Goal: Transaction & Acquisition: Register for event/course

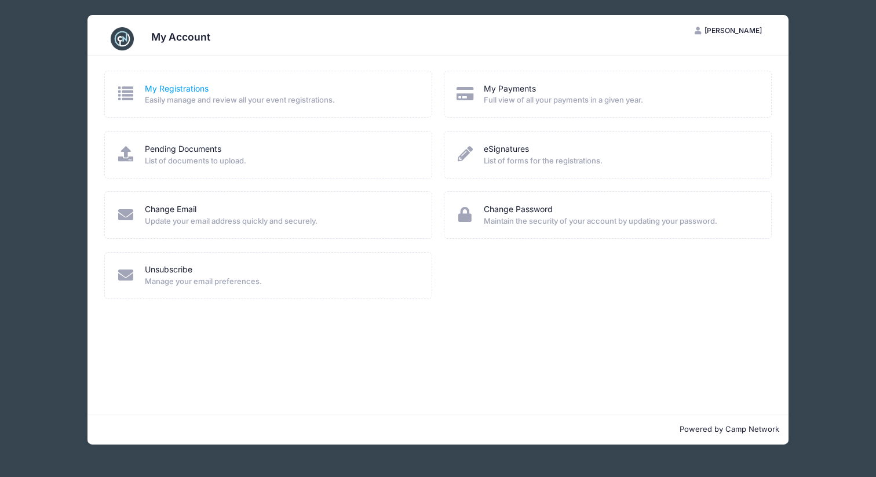
click at [166, 87] on link "My Registrations" at bounding box center [177, 89] width 64 height 12
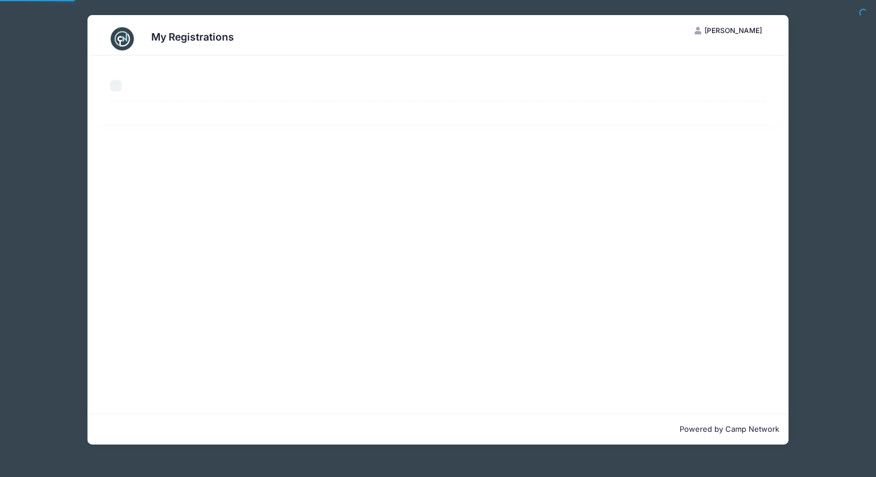
select select "50"
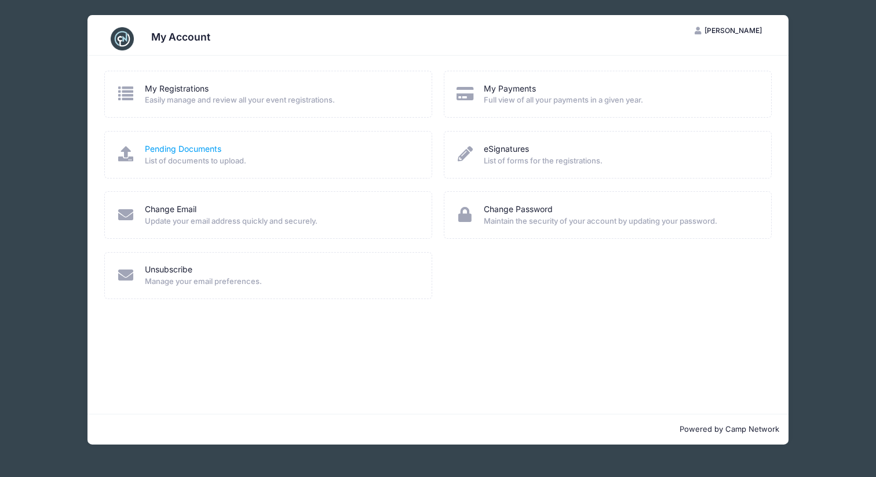
click at [199, 149] on link "Pending Documents" at bounding box center [183, 149] width 76 height 12
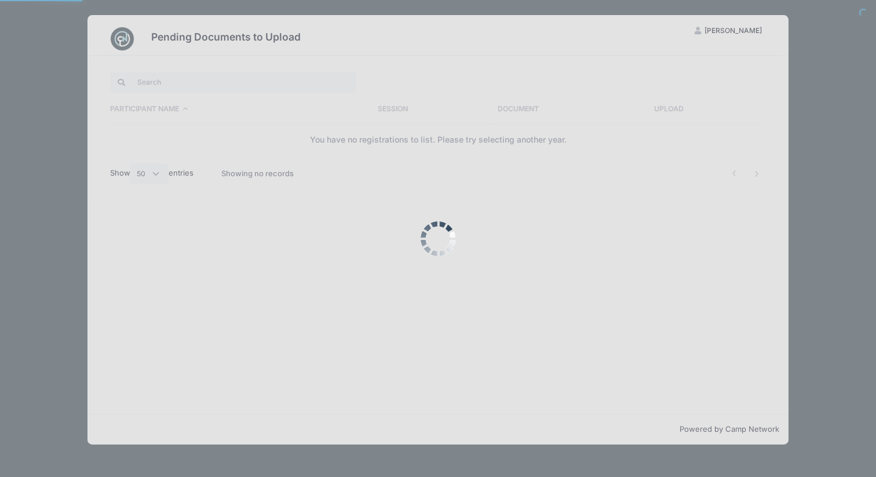
select select "50"
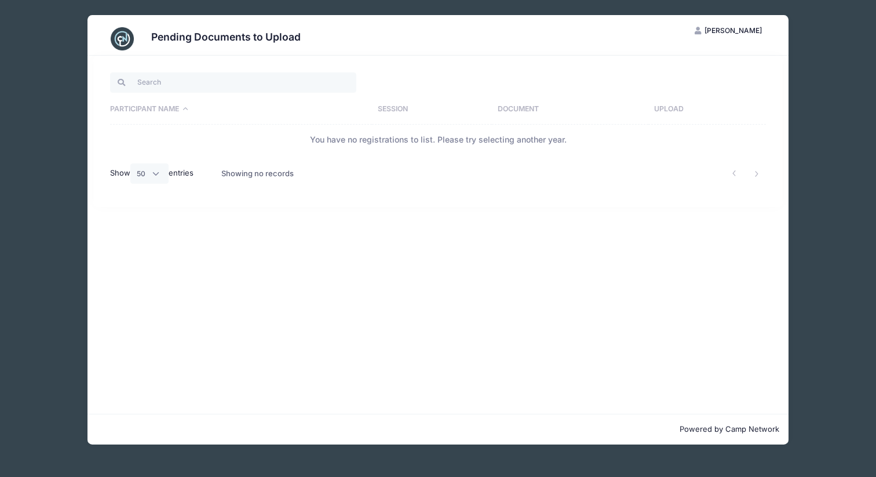
click at [724, 31] on span "[PERSON_NAME]" at bounding box center [732, 30] width 57 height 9
click at [668, 62] on link "My Account" at bounding box center [699, 59] width 134 height 22
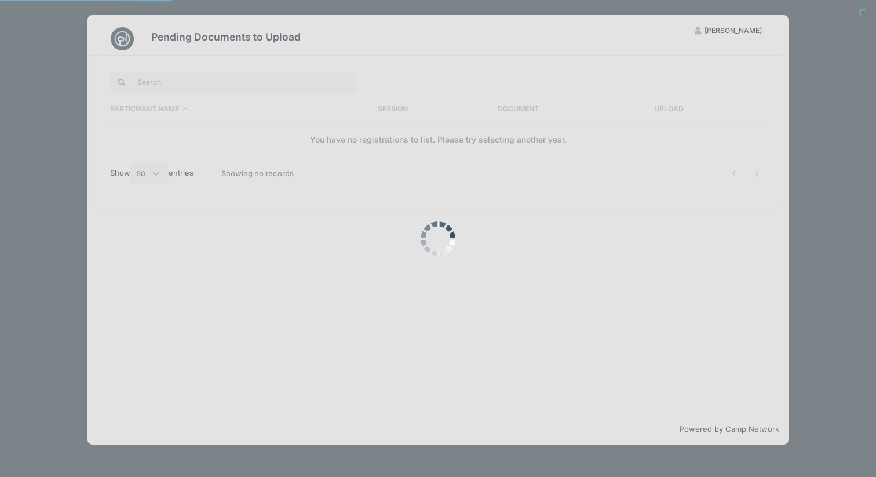
select select "50"
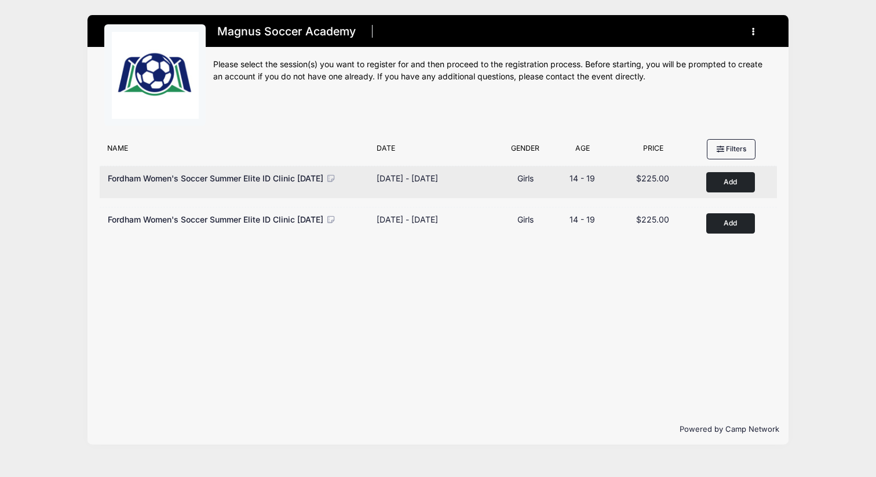
click at [731, 180] on button "Add to Cart" at bounding box center [730, 182] width 49 height 20
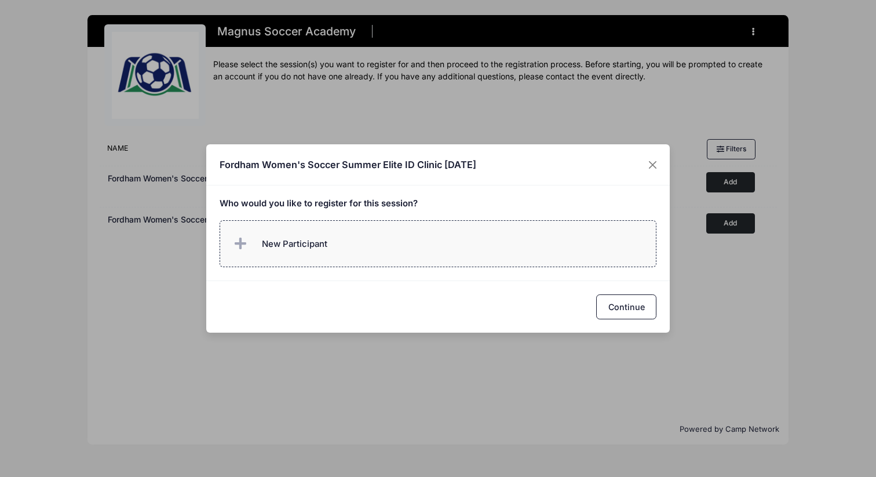
click at [279, 249] on span "New Participant" at bounding box center [294, 243] width 65 height 13
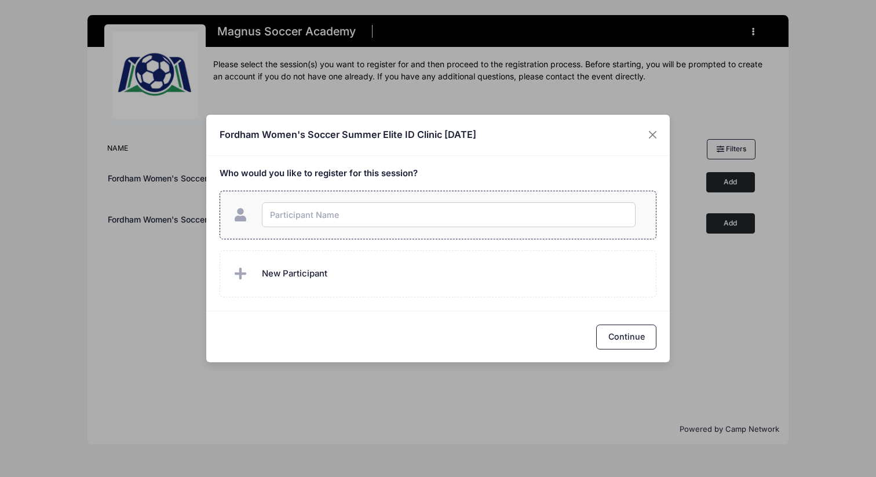
click at [298, 219] on input "text" at bounding box center [449, 214] width 374 height 25
type input "[PERSON_NAME]"
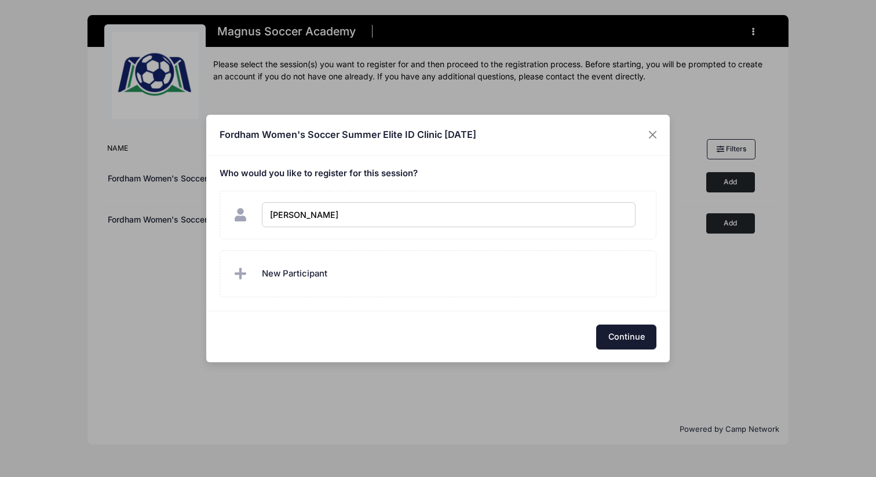
checkbox input "true"
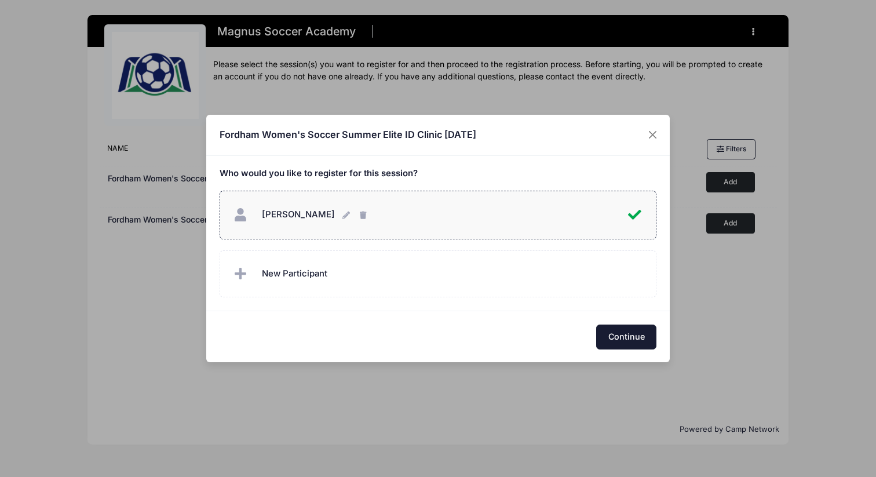
click at [628, 333] on button "Continue" at bounding box center [626, 336] width 60 height 25
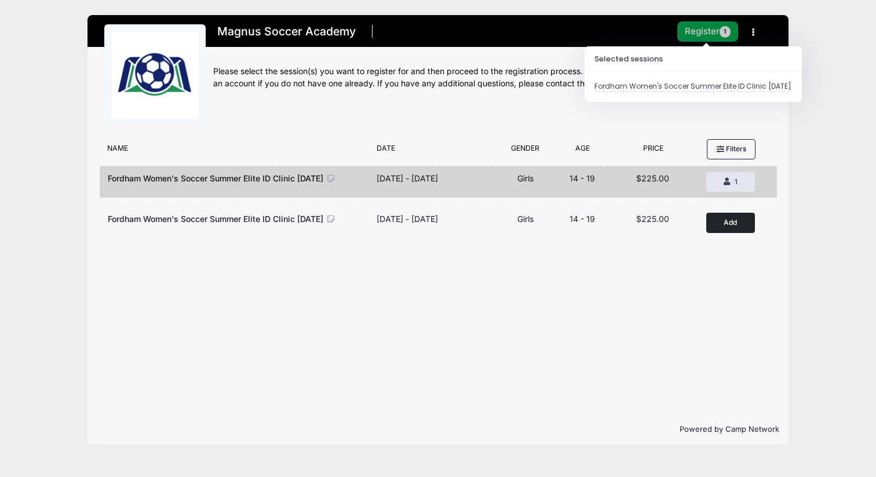
click at [692, 35] on button "Register 1" at bounding box center [707, 31] width 61 height 20
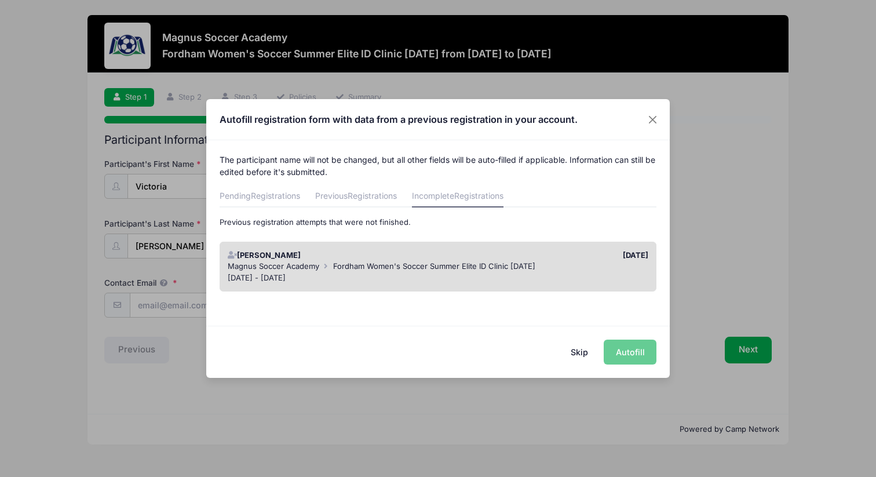
click at [459, 269] on span "Fordham Women's Soccer Summer Elite ID Clinic [DATE]" at bounding box center [434, 265] width 202 height 9
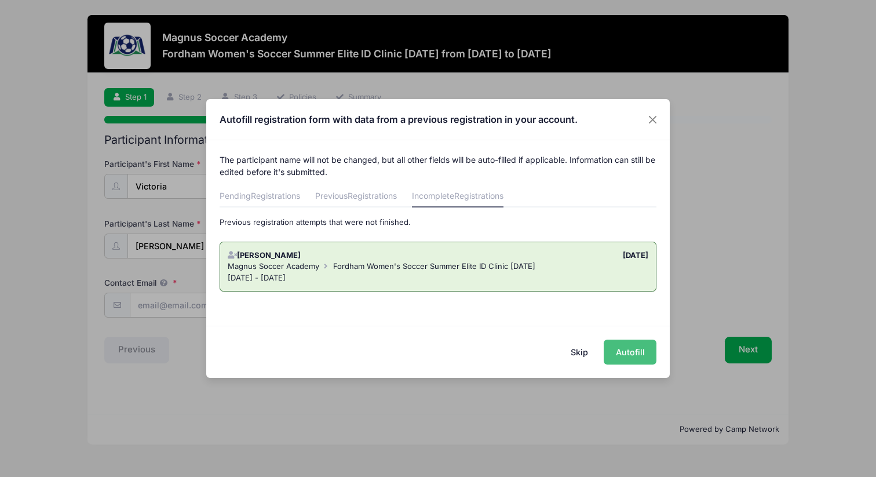
click at [630, 350] on button "Autofill" at bounding box center [629, 351] width 53 height 25
type input "[EMAIL_ADDRESS][DOMAIN_NAME]"
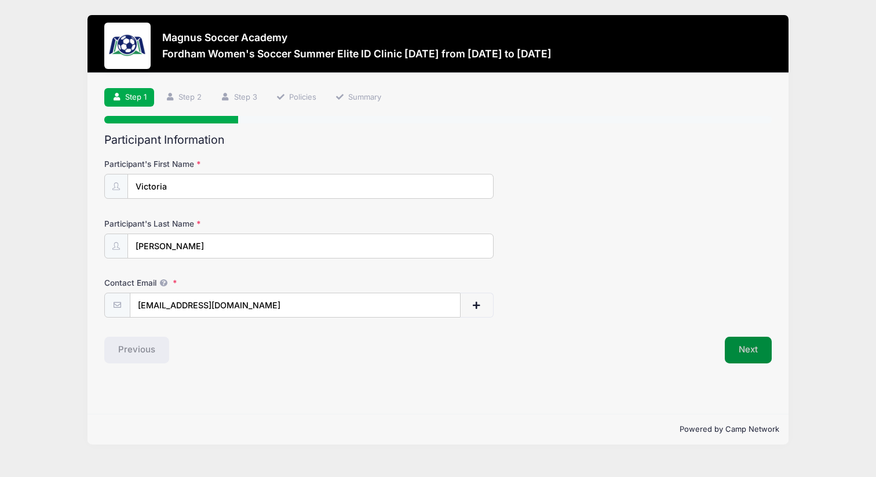
click at [756, 349] on button "Next" at bounding box center [747, 349] width 47 height 27
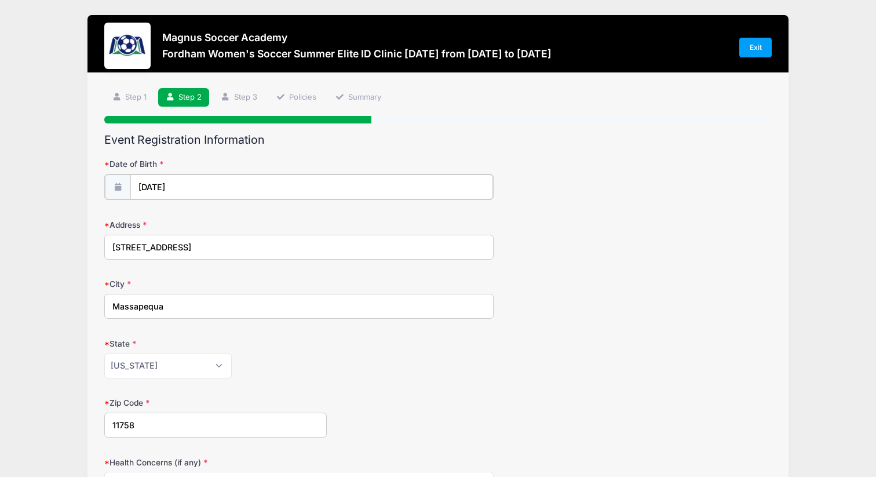
type input "2009"
select select "7"
click at [162, 185] on input "[DATE]" at bounding box center [311, 186] width 363 height 25
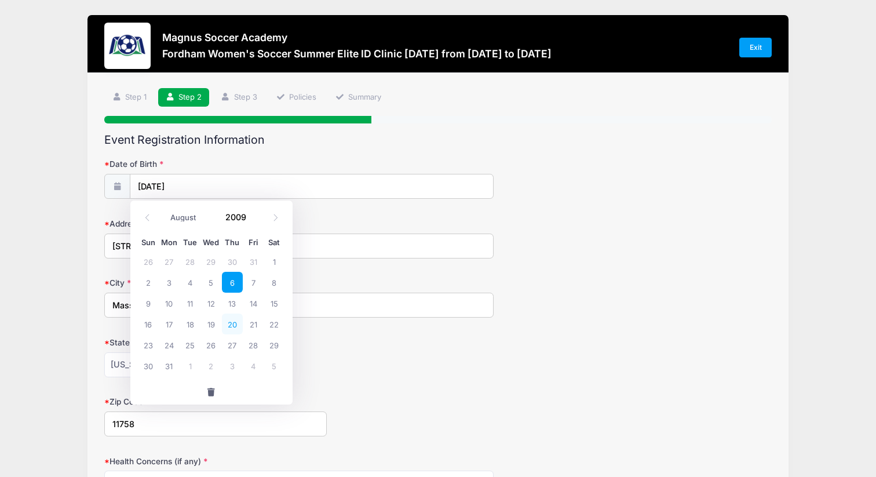
click at [232, 318] on span "20" at bounding box center [232, 323] width 21 height 21
type input "[DATE]"
click at [400, 377] on form "Date of Birth 08/20/2009 Address 37 Amherst Drive City Massapequa State Alabama…" at bounding box center [437, 406] width 667 height 496
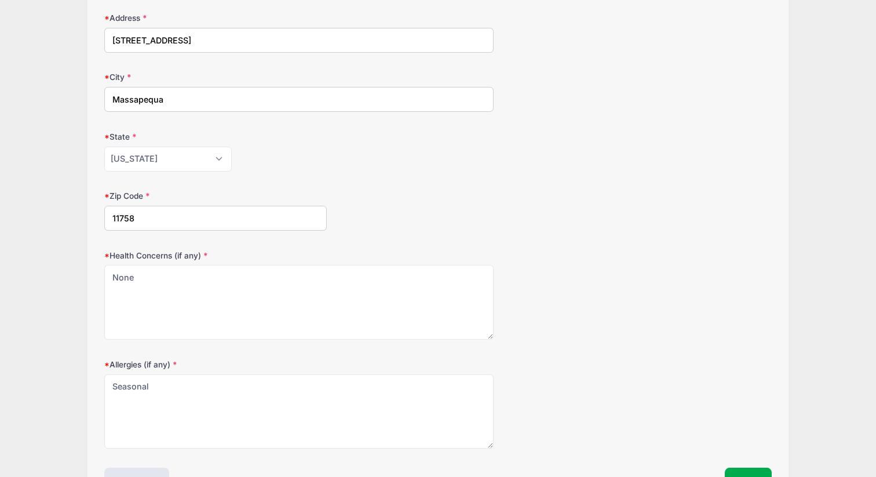
scroll to position [283, 0]
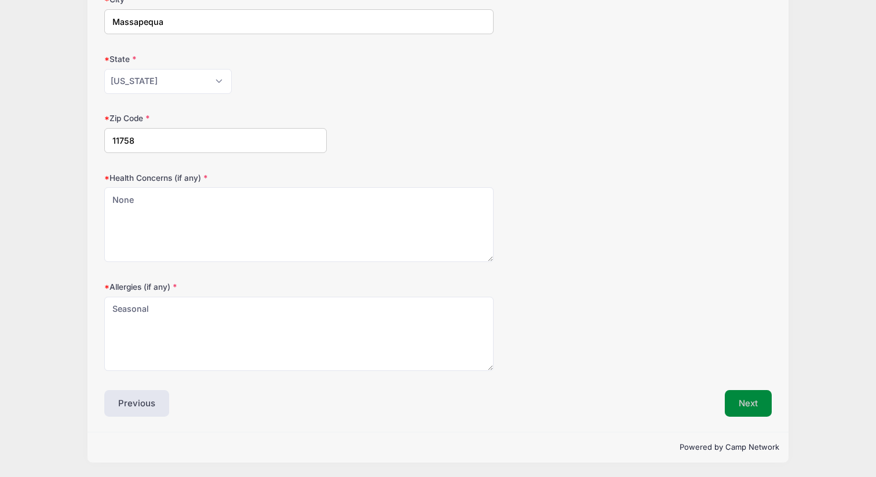
click at [753, 402] on button "Next" at bounding box center [747, 403] width 47 height 27
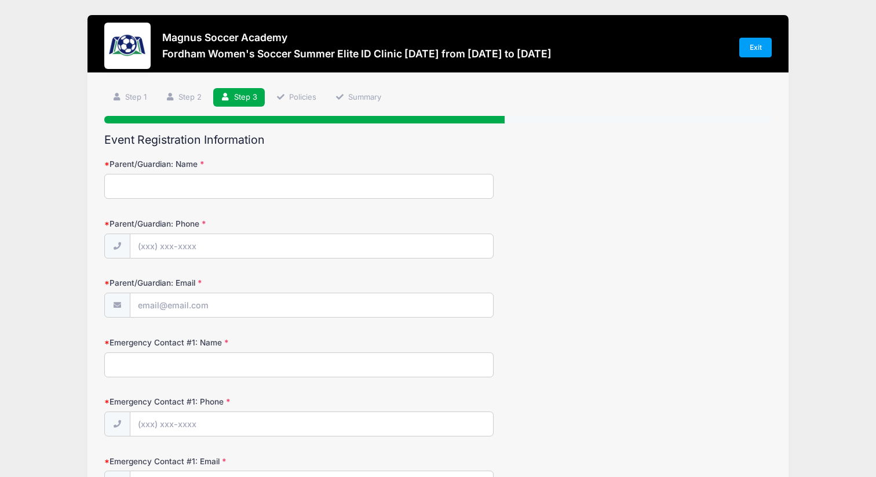
scroll to position [0, 0]
click at [292, 184] on input "Parent/Guardian: Name" at bounding box center [298, 186] width 389 height 25
type input "a"
type input "Antonella Truncali"
click at [274, 253] on input "Parent/Guardian: Phone" at bounding box center [311, 246] width 363 height 25
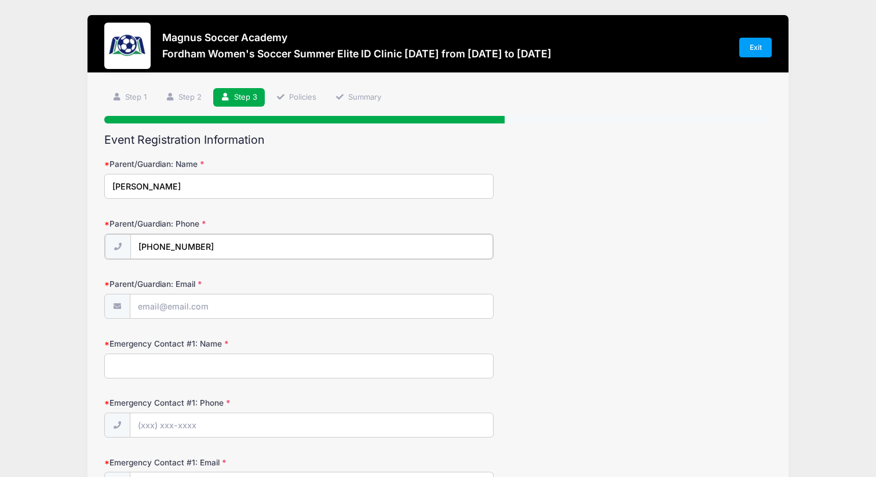
type input "(917) 941-1926"
click at [200, 308] on input "Parent/Guardian: Email" at bounding box center [311, 305] width 363 height 25
type input "toni7711@hotmail.co"
click at [195, 368] on input "Emergency Contact #1: Name" at bounding box center [298, 364] width 389 height 25
type input "Lee Truncali"
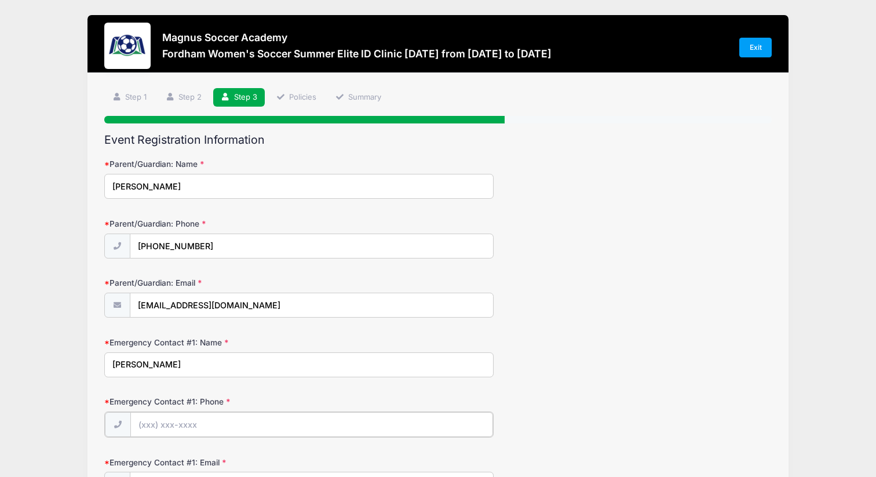
click at [189, 424] on input "Emergency Contact #1: Phone" at bounding box center [311, 424] width 363 height 25
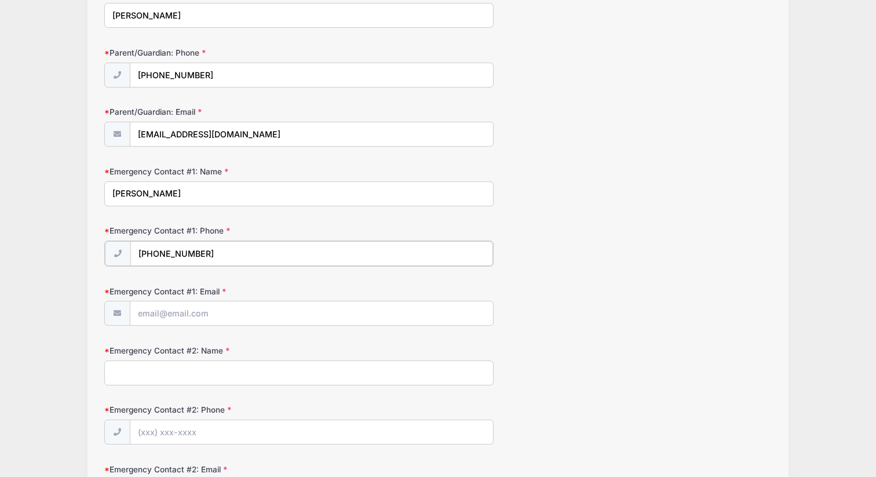
scroll to position [189, 0]
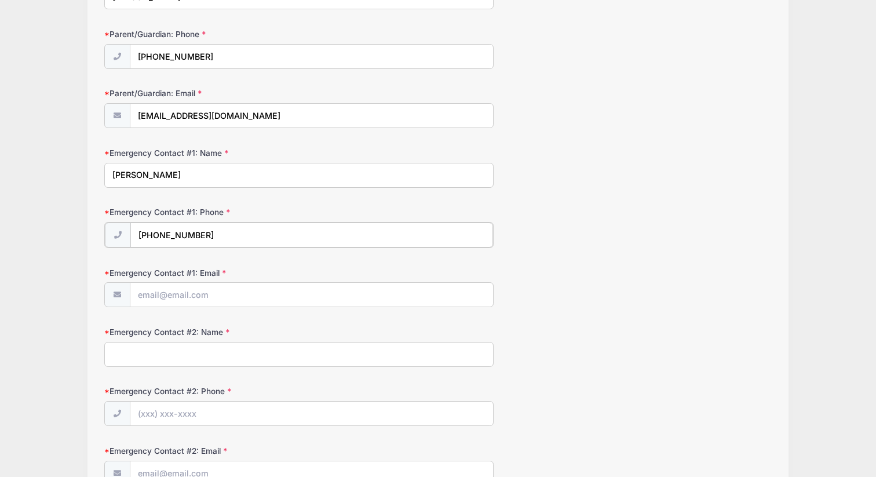
type input "(917) 239-3248"
click at [182, 291] on input "Emergency Contact #1: Email" at bounding box center [311, 293] width 363 height 25
type input "eltrunc@gmail.com"
click at [178, 353] on input "Emergency Contact #2: Name" at bounding box center [298, 353] width 389 height 25
type input "Antonella Truncali"
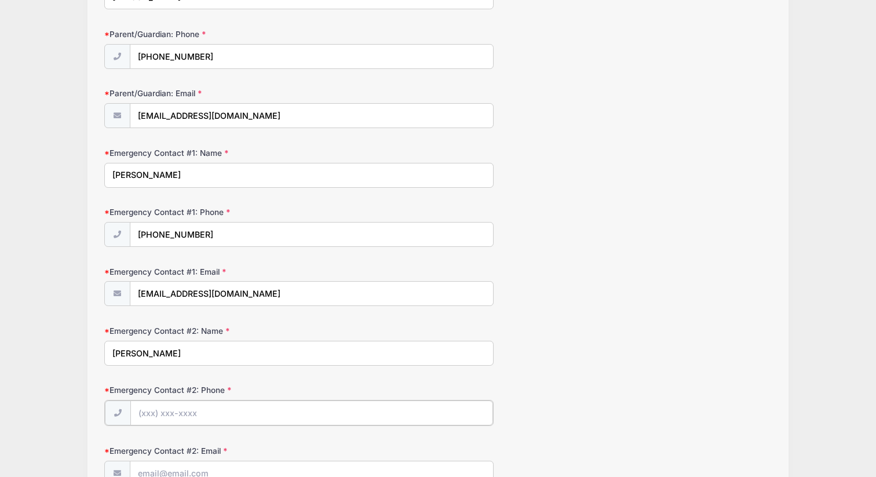
click at [170, 415] on input "Emergency Contact #2: Phone" at bounding box center [311, 412] width 363 height 25
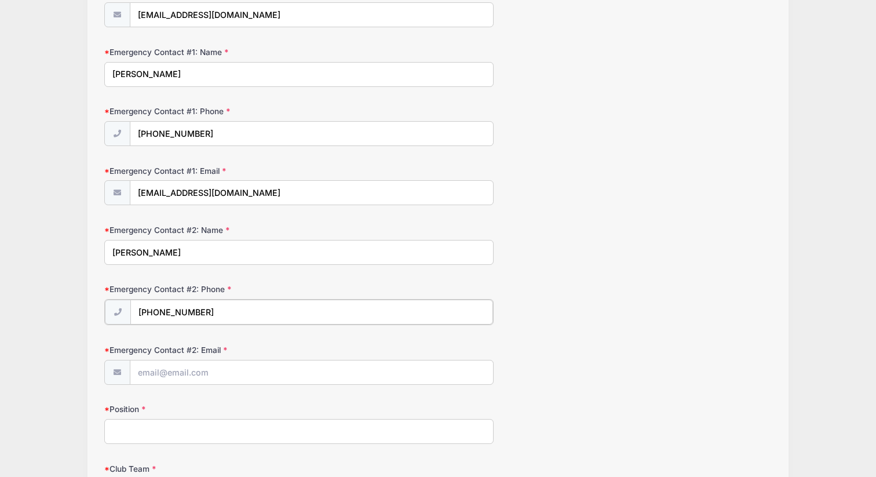
scroll to position [292, 0]
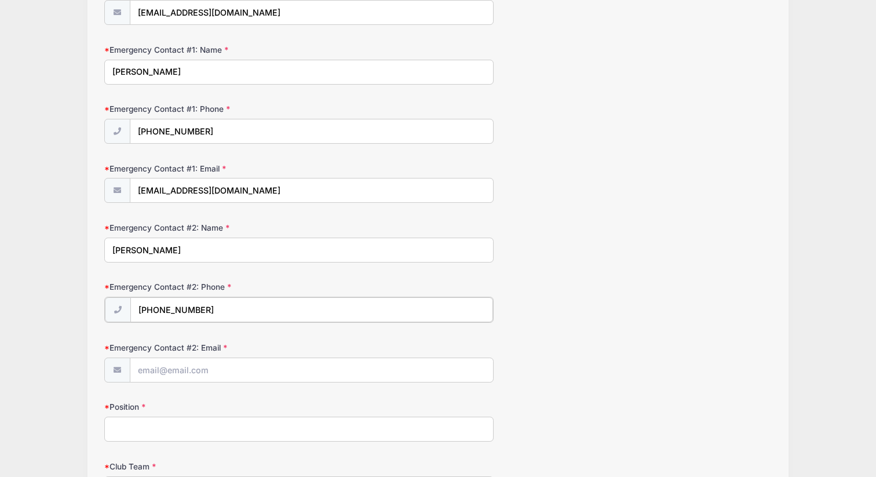
type input "(917) 941-1926"
click at [178, 365] on input "Emergency Contact #2: Email" at bounding box center [311, 369] width 363 height 25
type input "toni7711@hotmail.com"
click at [174, 431] on input "Position" at bounding box center [298, 427] width 389 height 25
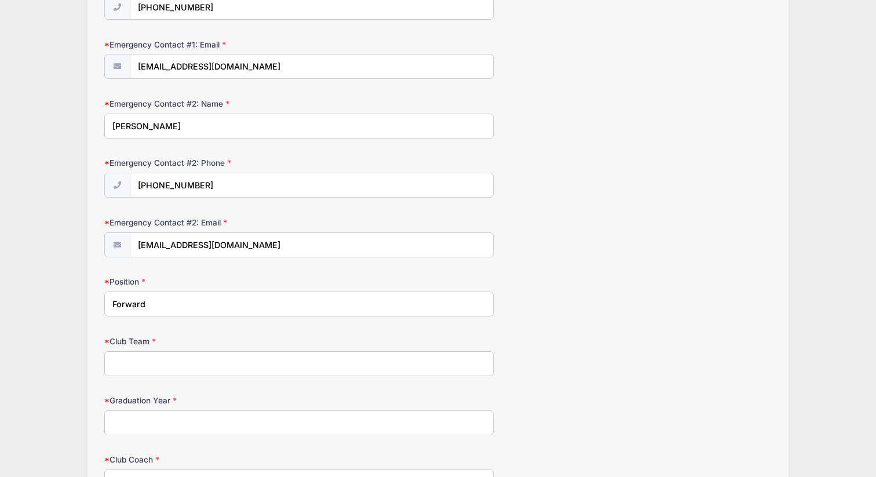
scroll to position [426, 0]
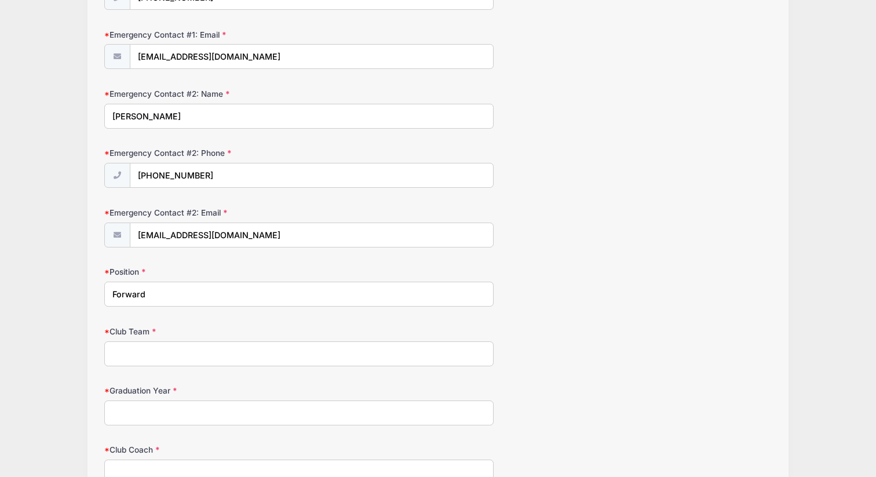
type input "Forward"
click at [175, 353] on input "Club Team" at bounding box center [298, 353] width 389 height 25
click at [112, 351] on input "Surf" at bounding box center [298, 353] width 389 height 25
click at [209, 365] on input "East Coast Surf" at bounding box center [298, 353] width 389 height 25
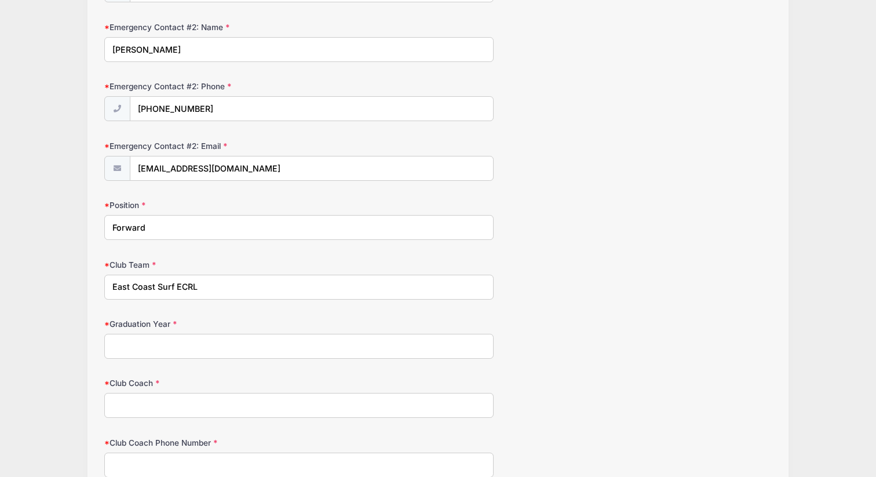
scroll to position [491, 0]
type input "East Coast Surf ECRL"
click at [164, 349] on input "Graduation Year" at bounding box center [298, 347] width 389 height 25
type input "2027"
click at [163, 409] on input "Club Coach" at bounding box center [298, 406] width 389 height 25
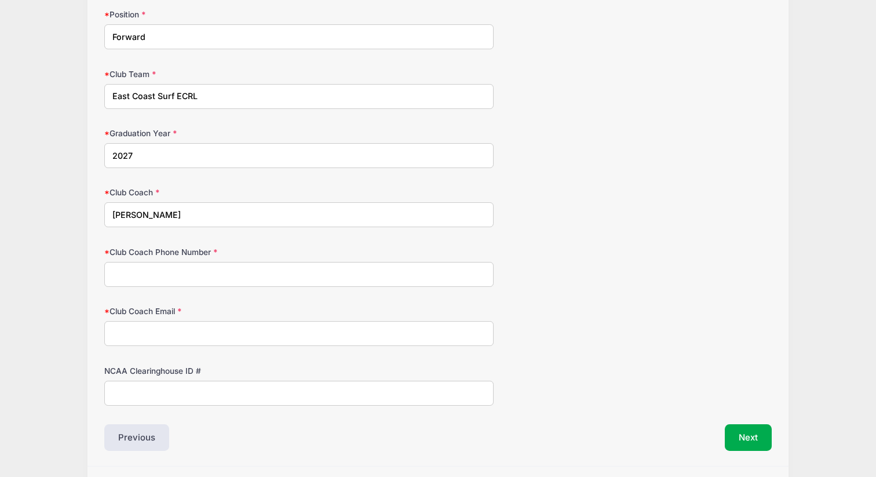
scroll to position [717, 0]
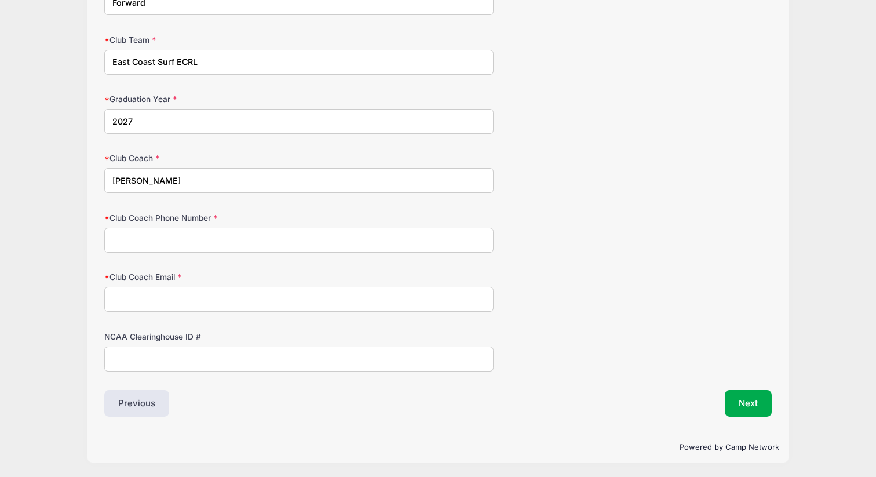
type input "Lisa Gozley"
click at [184, 235] on input "Club Coach Phone Number" at bounding box center [298, 240] width 389 height 25
type input "1"
type input "5168490026"
click at [136, 292] on input "Club Coach Email" at bounding box center [298, 299] width 389 height 25
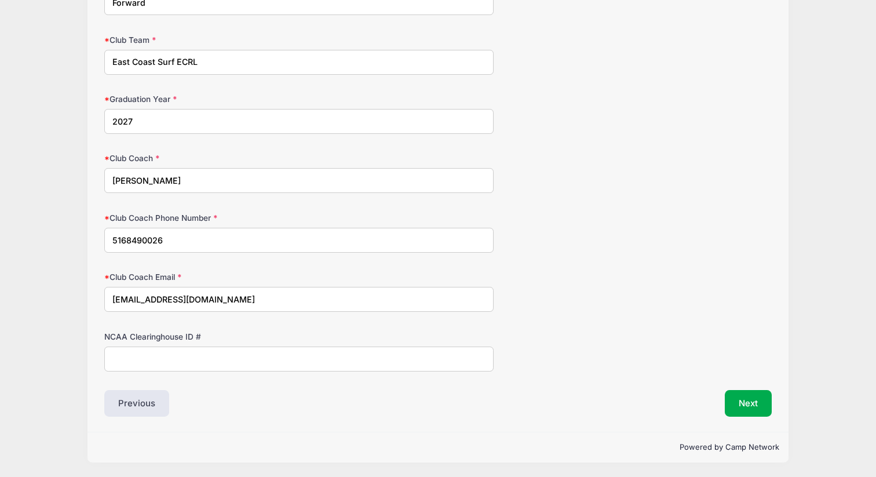
type input "gozmino@aol.com"
click at [155, 362] on input "NCAA Clearinghouse ID #" at bounding box center [298, 358] width 389 height 25
click at [748, 393] on button "Next" at bounding box center [747, 403] width 47 height 27
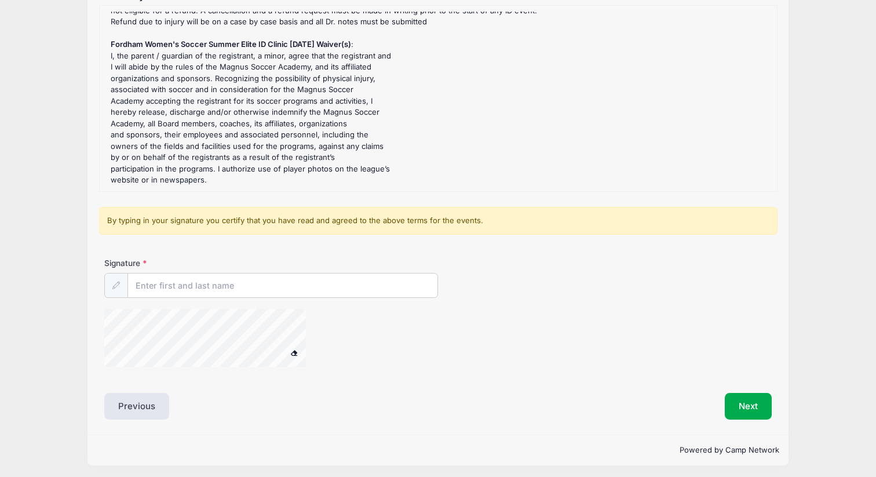
scroll to position [147, 0]
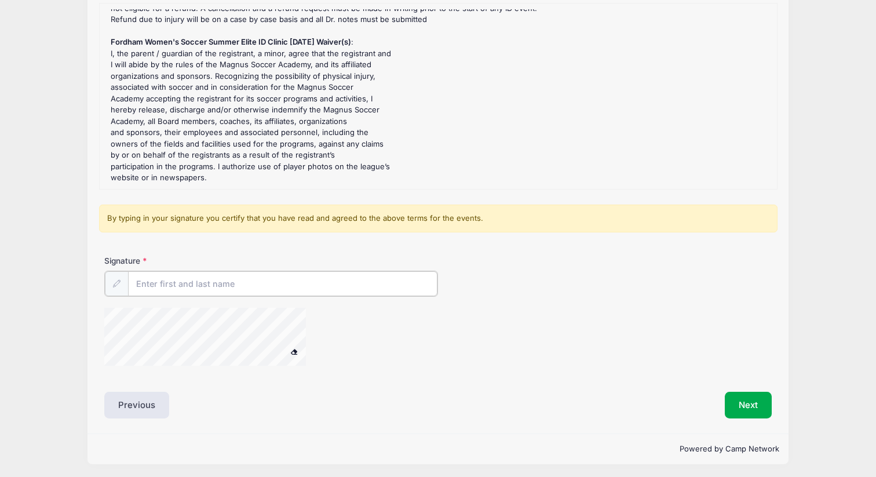
click at [373, 278] on input "Signature" at bounding box center [282, 283] width 309 height 25
type input "Victoria Truncali"
click at [744, 401] on button "Next" at bounding box center [747, 403] width 47 height 27
click at [141, 400] on button "Previous" at bounding box center [136, 403] width 65 height 27
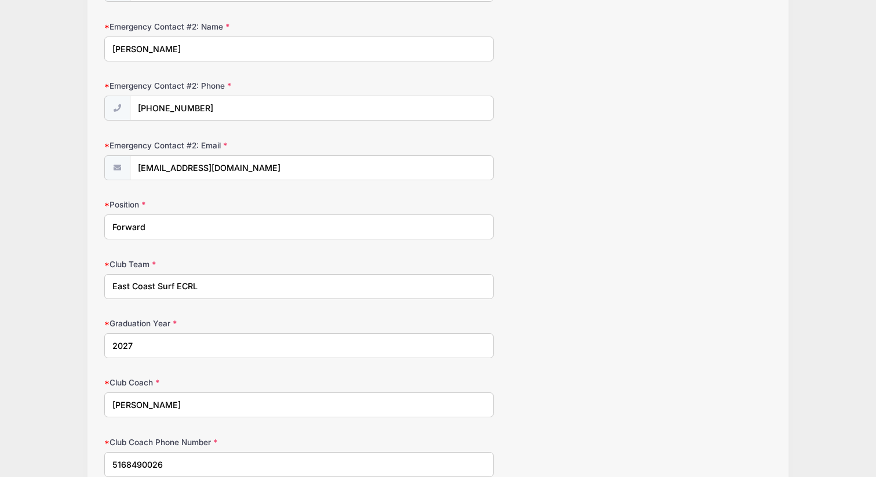
scroll to position [717, 0]
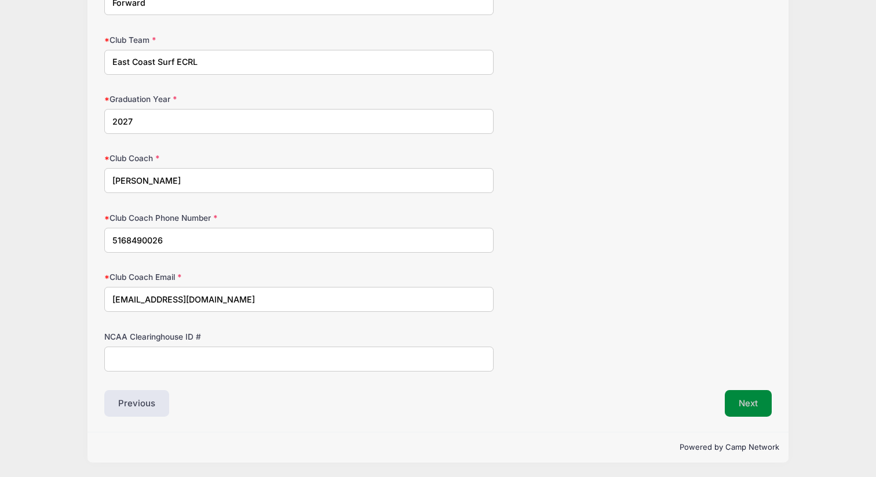
click at [738, 397] on button "Next" at bounding box center [747, 403] width 47 height 27
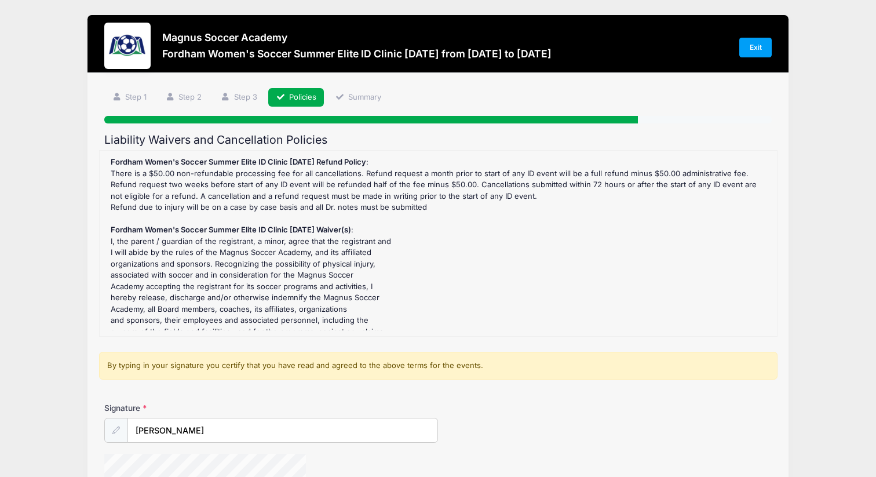
scroll to position [147, 0]
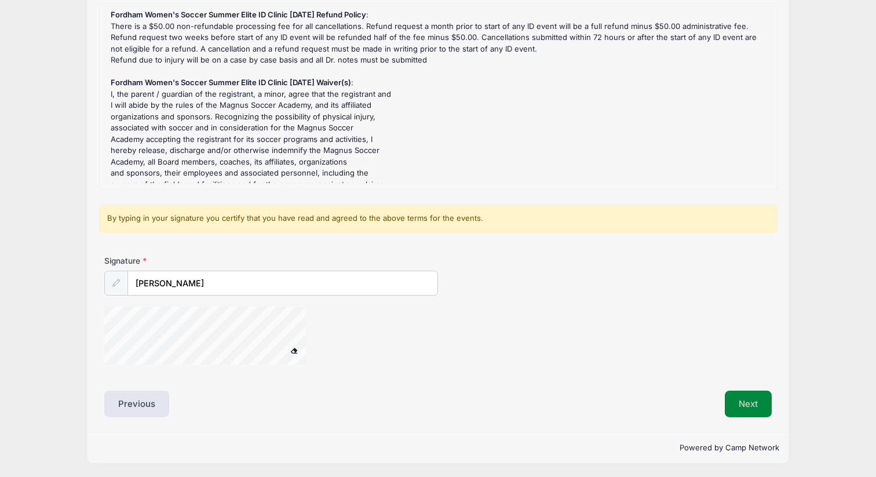
click at [731, 404] on button "Next" at bounding box center [747, 403] width 47 height 27
click at [762, 404] on button "Next" at bounding box center [747, 403] width 47 height 27
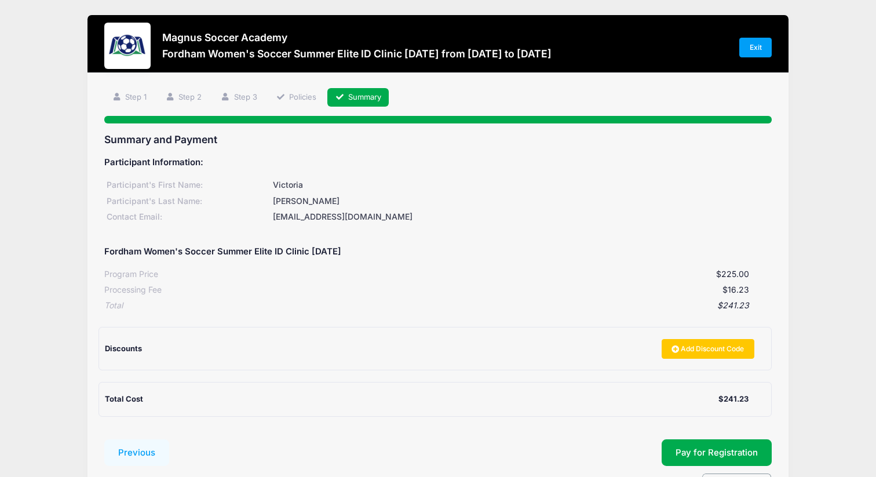
scroll to position [72, 0]
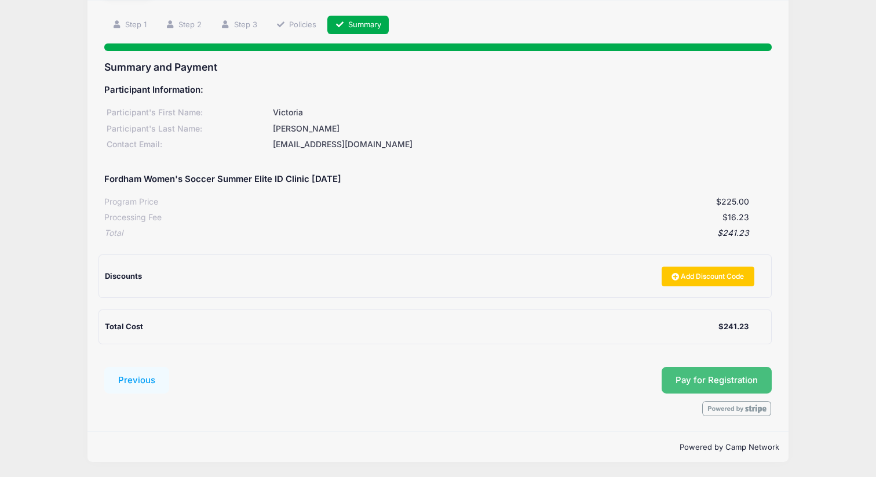
click at [713, 376] on button "Pay for Registration" at bounding box center [716, 380] width 110 height 27
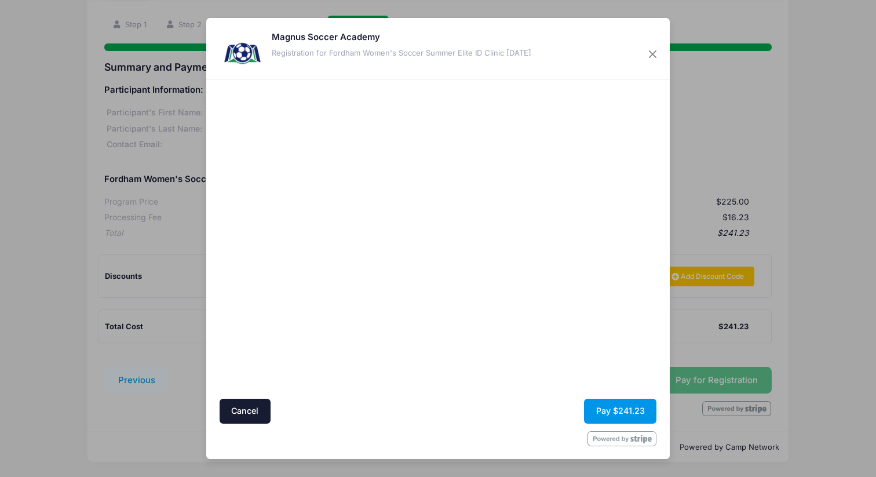
click at [618, 411] on button "Pay $241.23" at bounding box center [620, 410] width 72 height 25
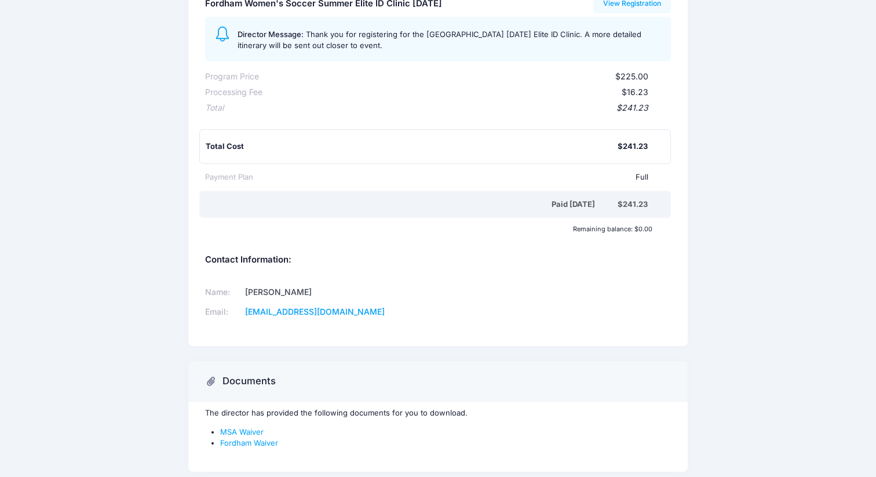
scroll to position [206, 0]
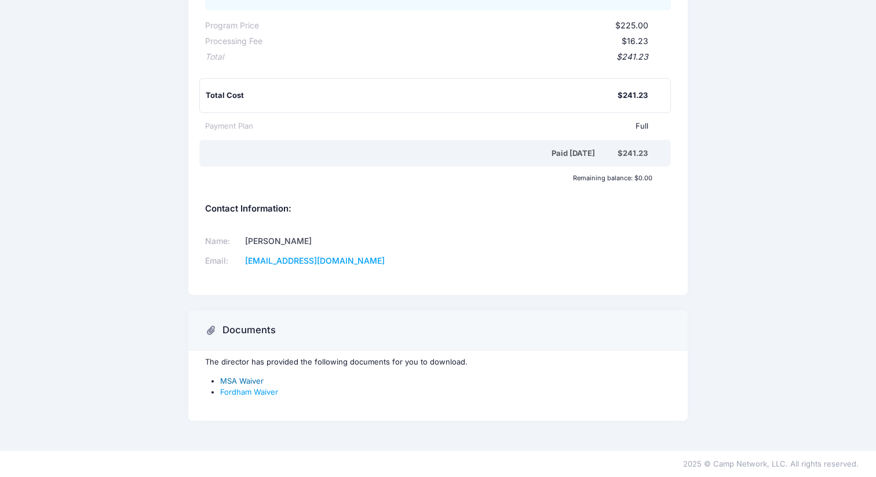
click at [251, 382] on link "MSA Waiver" at bounding box center [241, 380] width 43 height 9
click at [250, 393] on link "Fordham Waiver" at bounding box center [249, 391] width 58 height 9
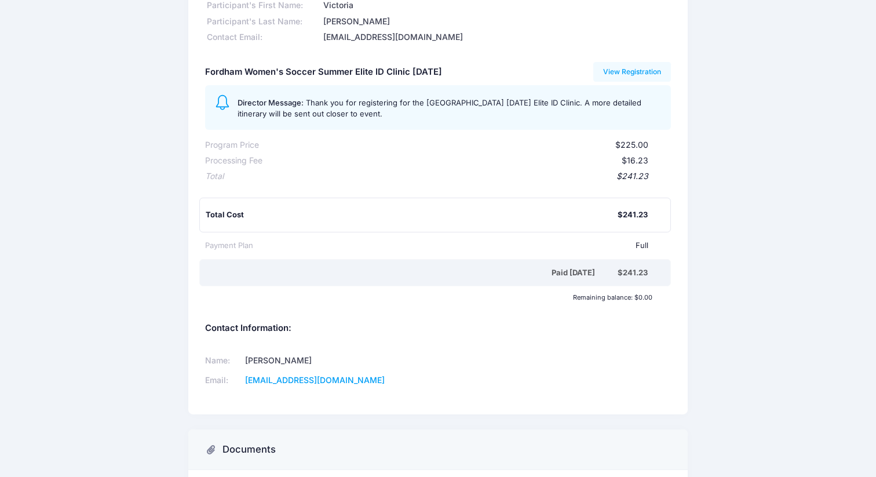
scroll to position [0, 0]
